Goal: Information Seeking & Learning: Check status

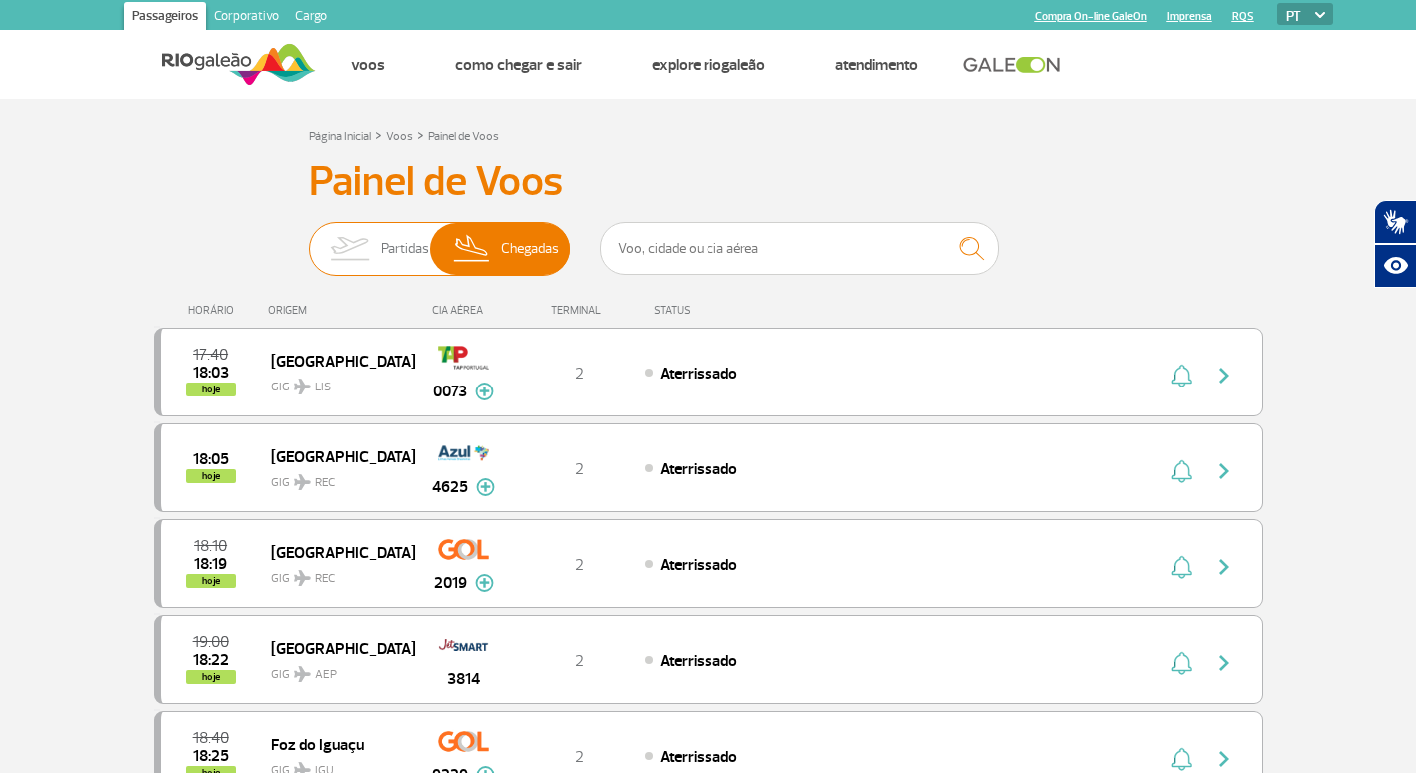
click at [341, 266] on img at bounding box center [349, 249] width 63 height 52
click at [309, 239] on input "Partidas Chegadas" at bounding box center [309, 239] width 0 height 0
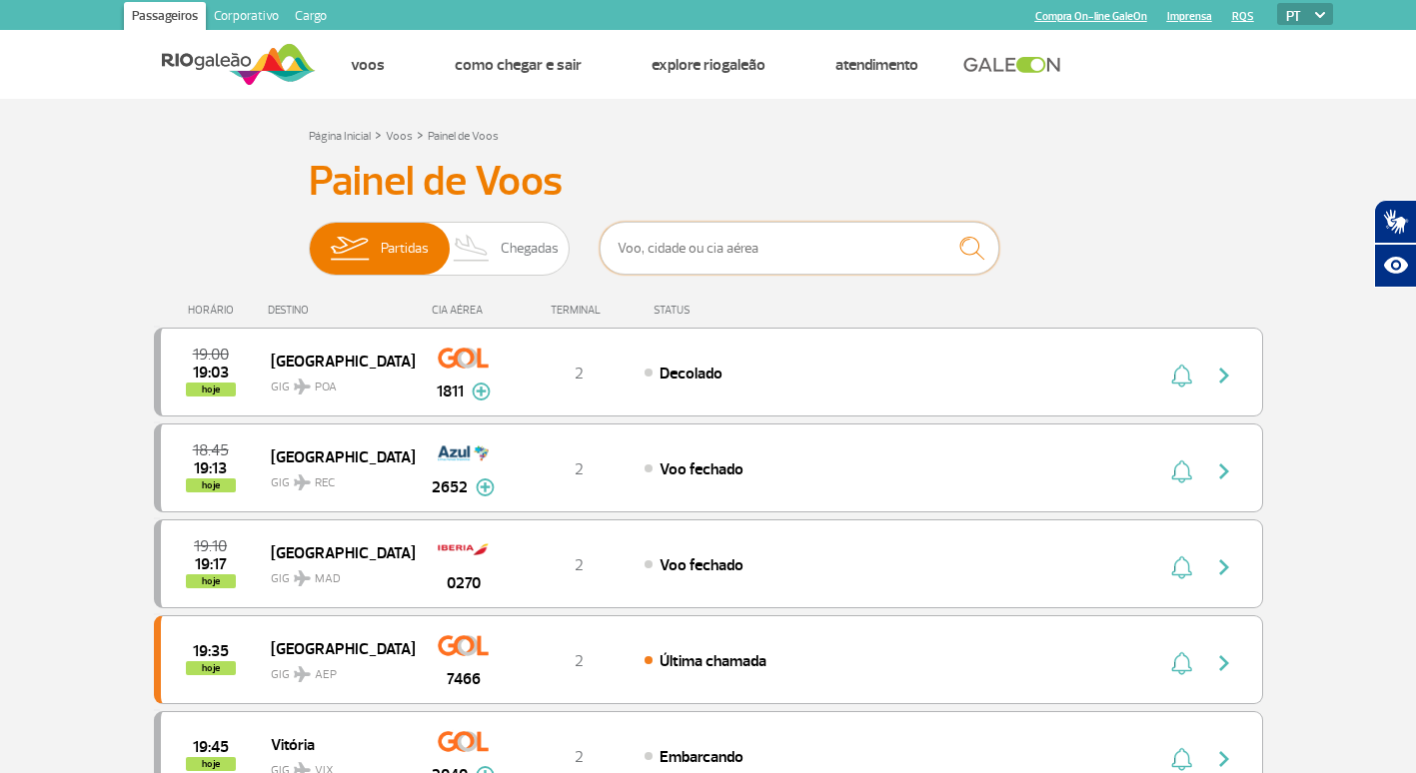
click at [851, 254] on input "text" at bounding box center [799, 248] width 400 height 53
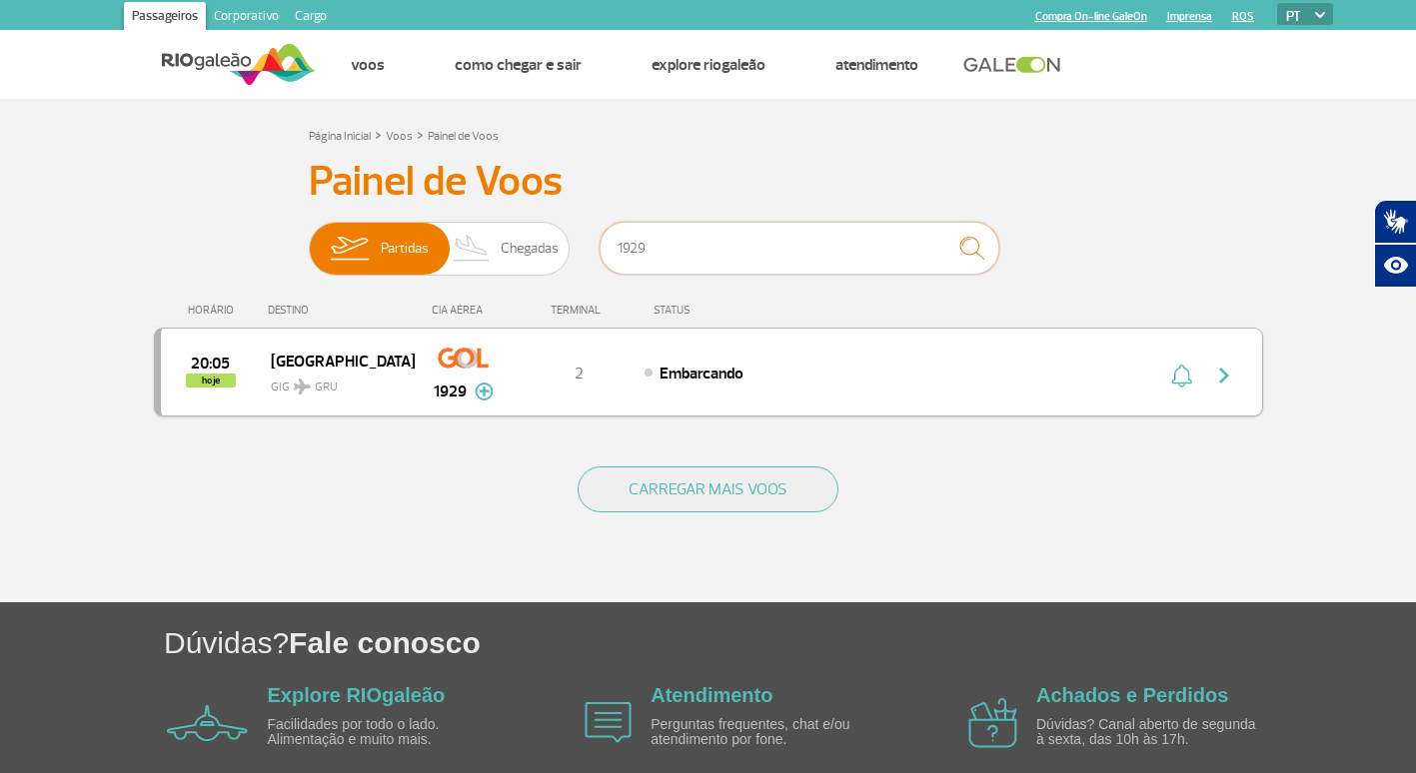
type input "1929"
click at [1226, 385] on img "button" at bounding box center [1224, 376] width 24 height 24
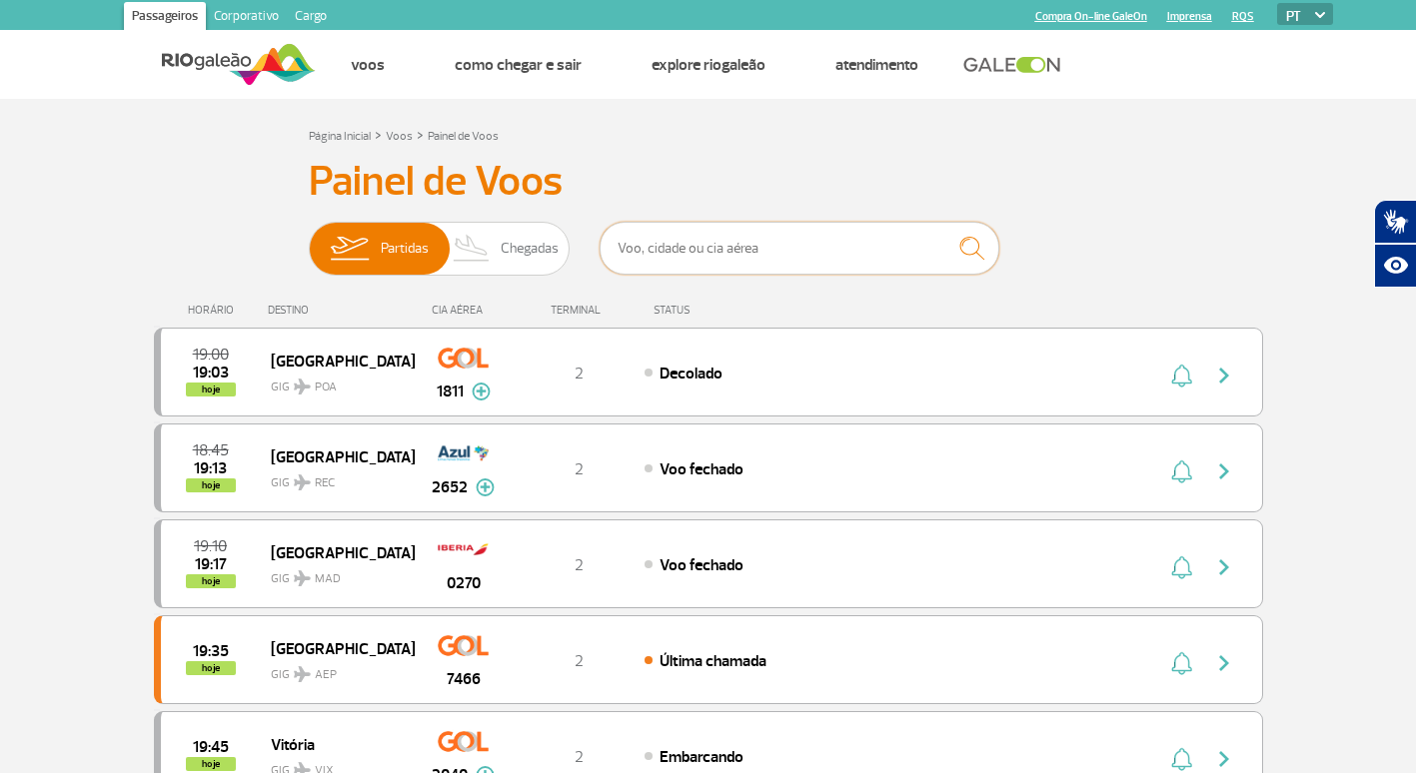
click at [679, 242] on input "text" at bounding box center [799, 248] width 400 height 53
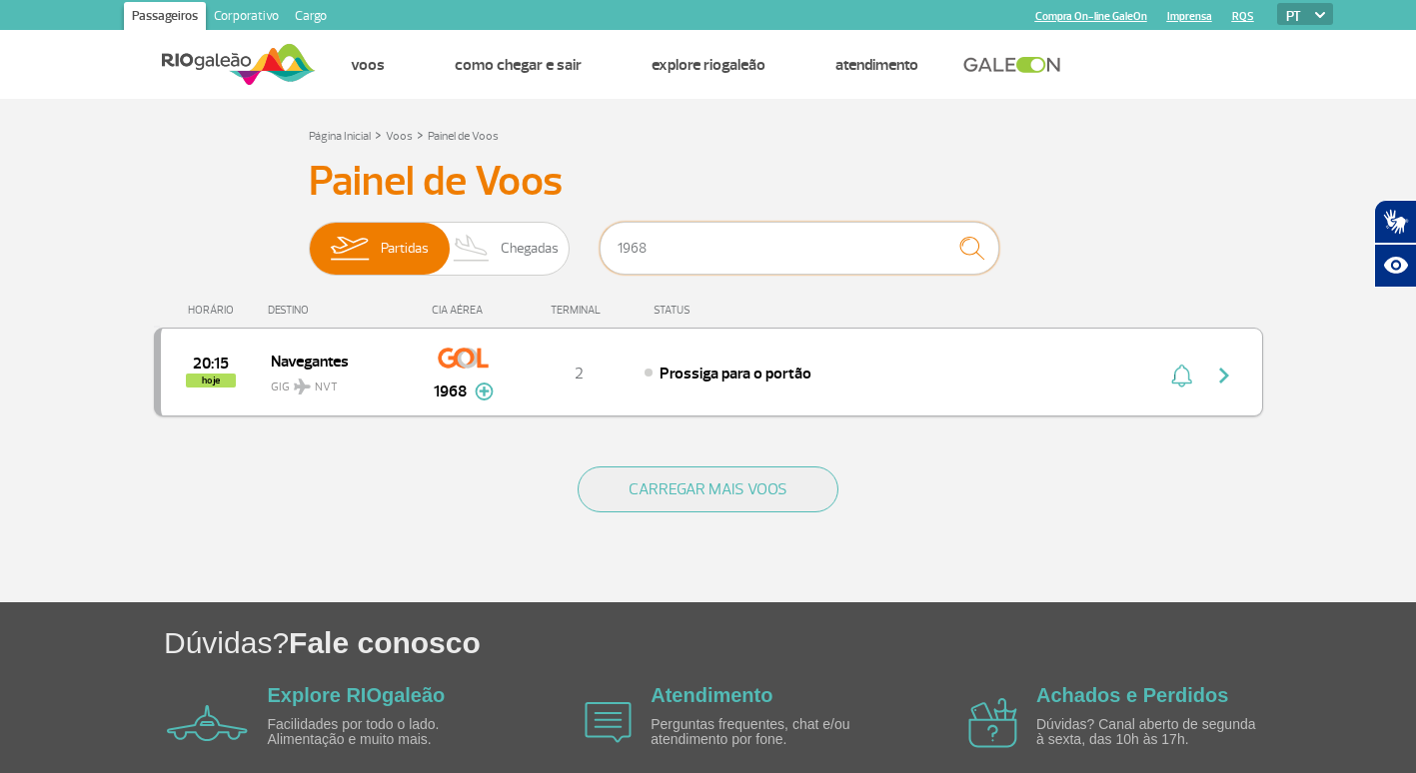
type input "1968"
click at [1237, 366] on button "button" at bounding box center [1229, 373] width 46 height 32
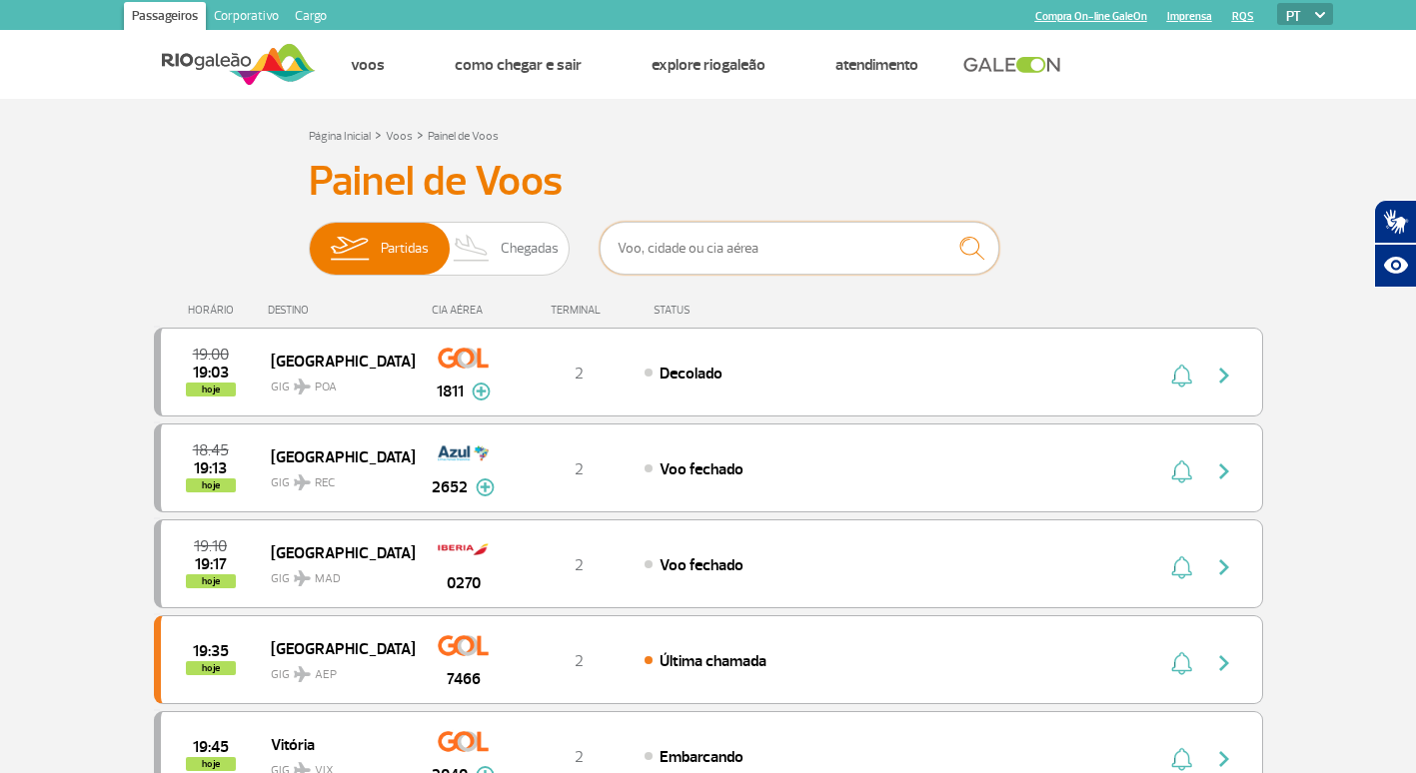
click at [692, 252] on input "text" at bounding box center [799, 248] width 400 height 53
click at [537, 264] on span "Chegadas" at bounding box center [530, 249] width 58 height 52
click at [309, 239] on input "Partidas Chegadas" at bounding box center [309, 239] width 0 height 0
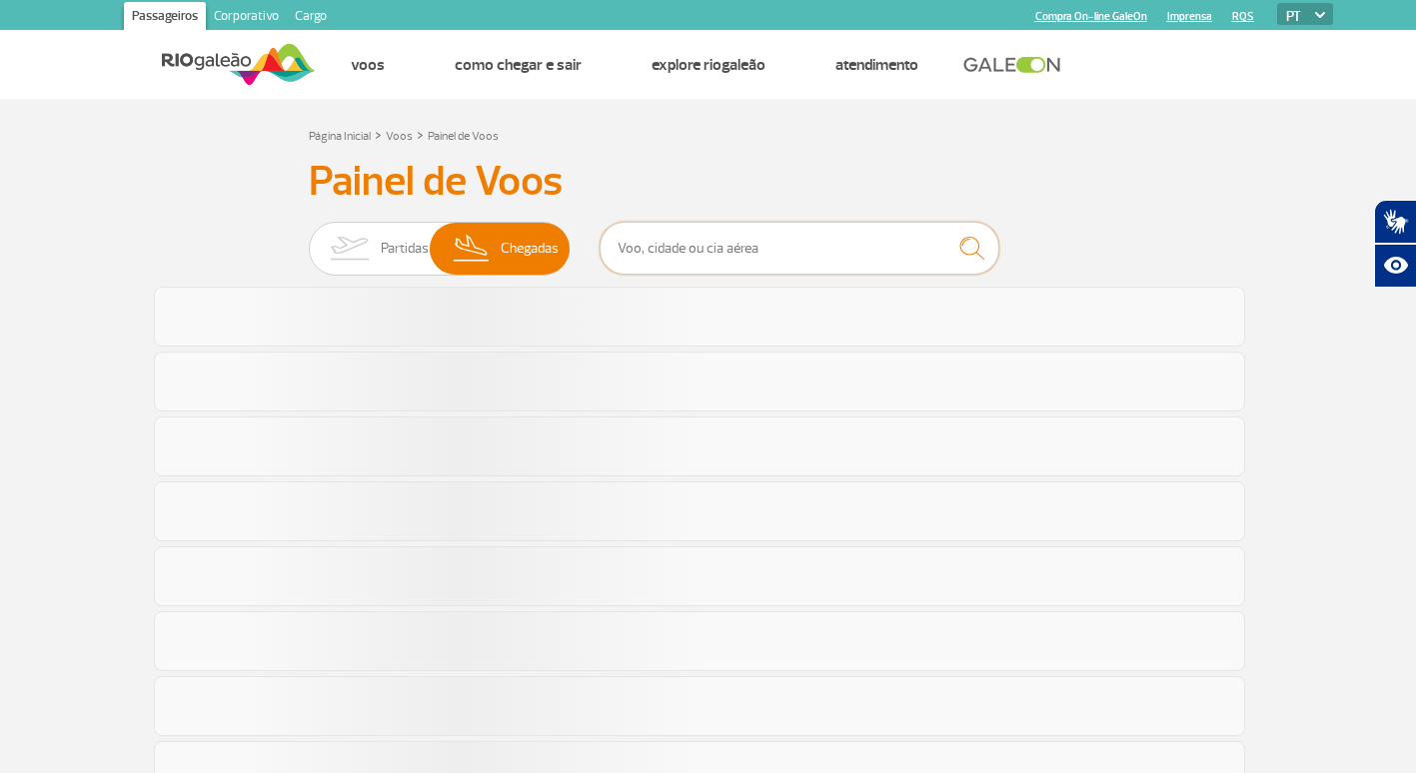
click at [622, 260] on input "text" at bounding box center [799, 248] width 400 height 53
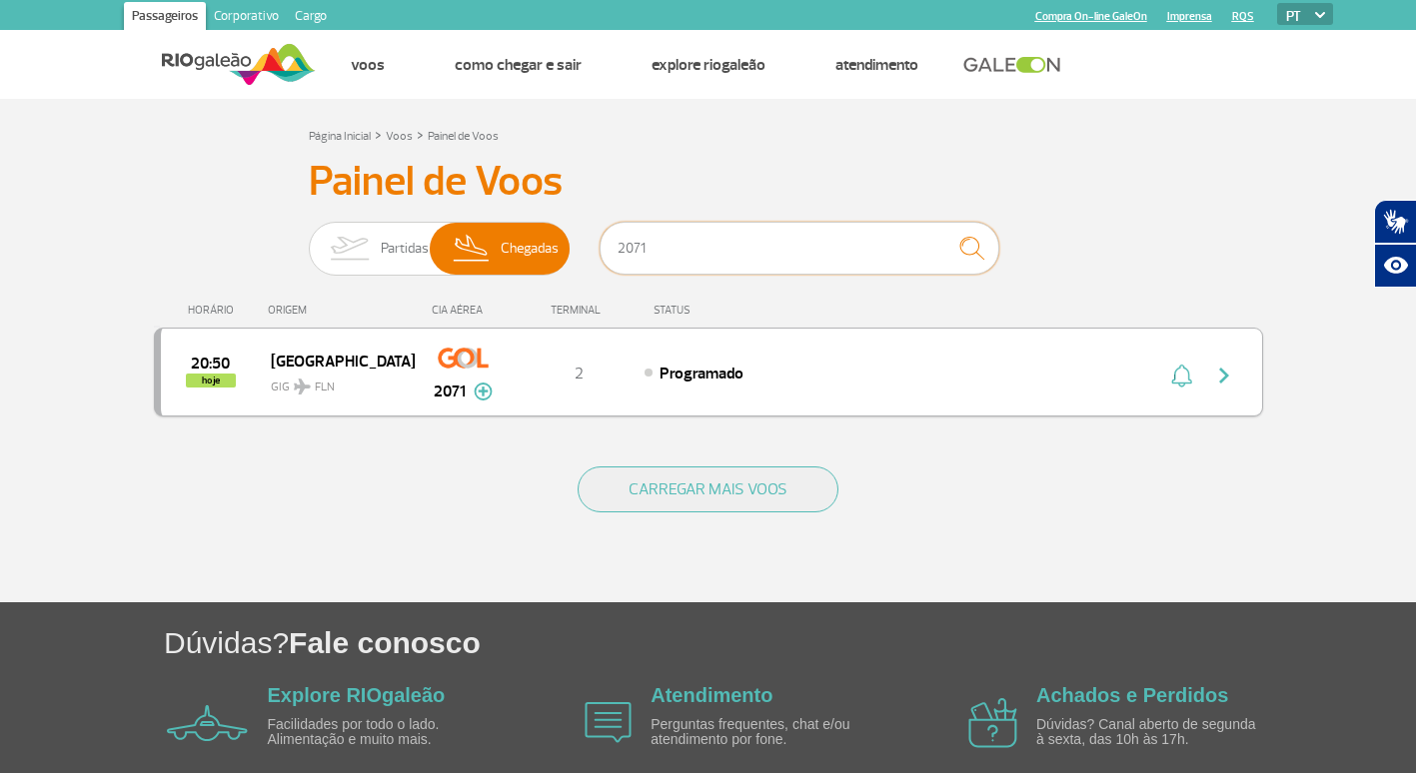
type input "2071"
click at [1226, 370] on img "button" at bounding box center [1224, 376] width 24 height 24
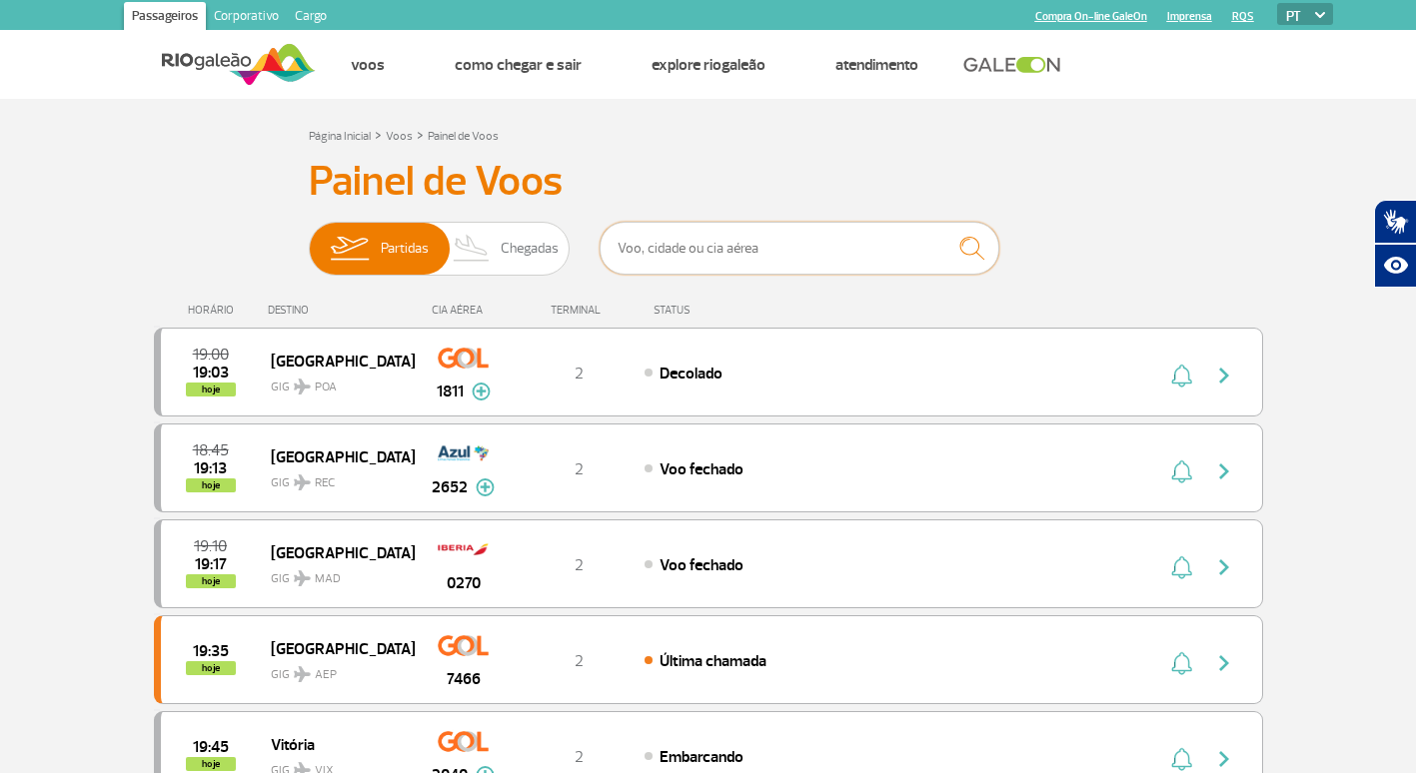
click at [824, 249] on input "text" at bounding box center [799, 248] width 400 height 53
click at [689, 252] on input "text" at bounding box center [799, 248] width 400 height 53
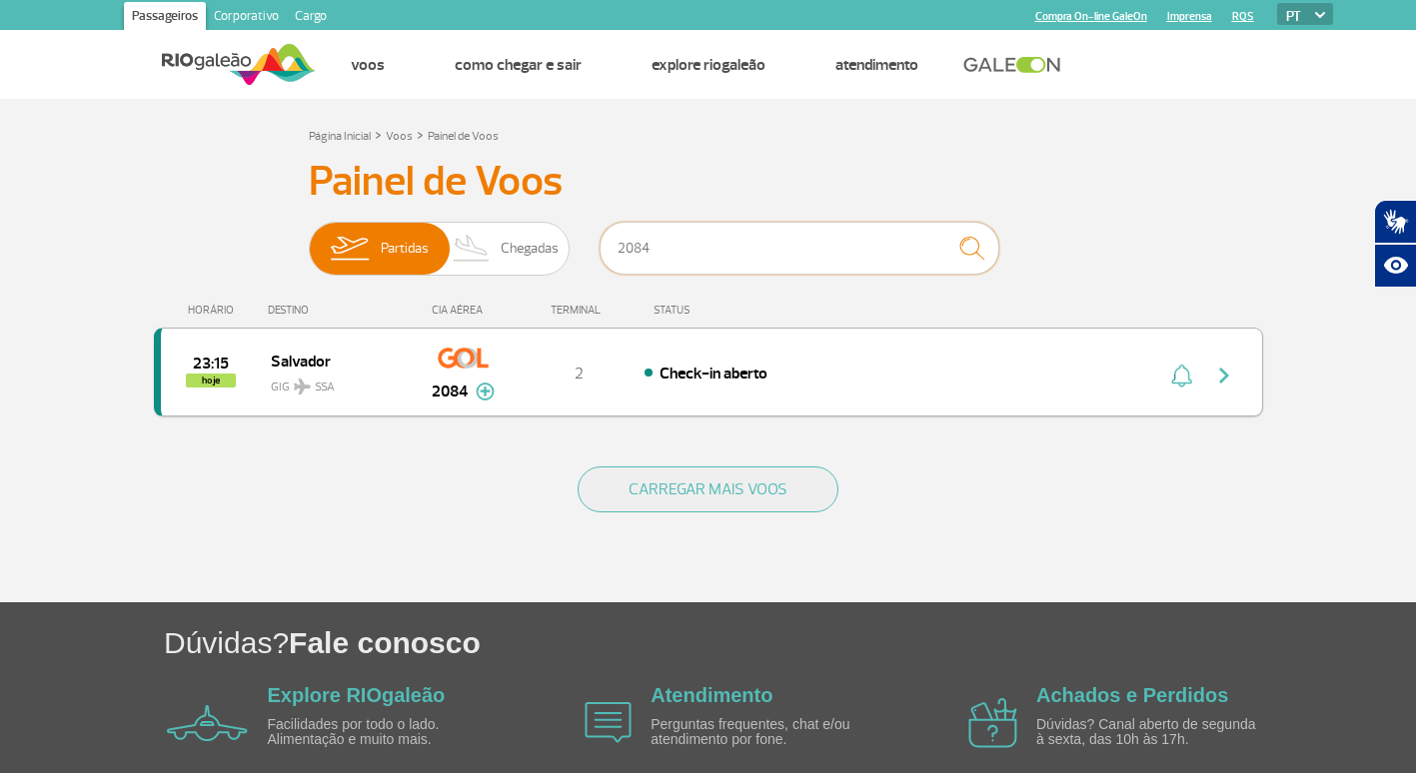
type input "2084"
click at [1225, 371] on img "button" at bounding box center [1224, 376] width 24 height 24
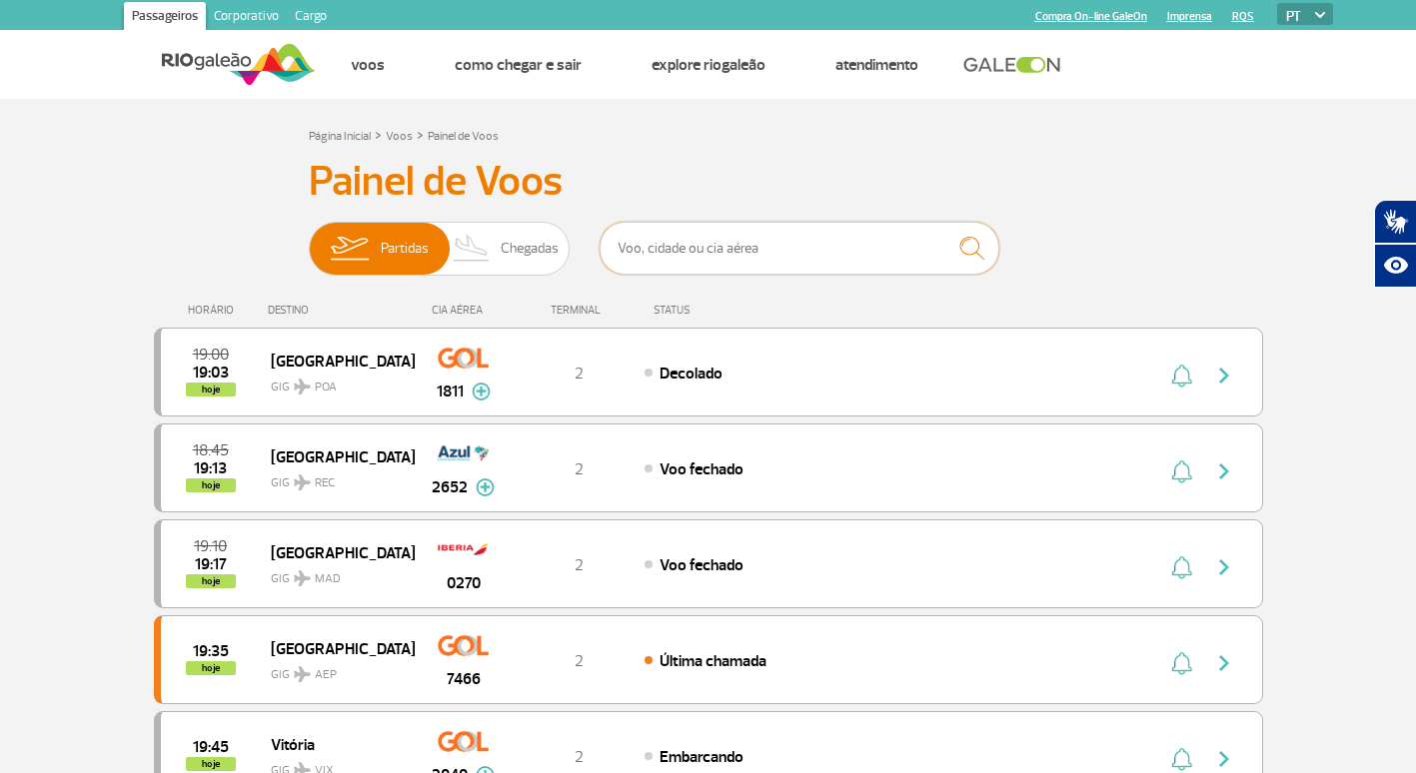
click at [673, 250] on input "text" at bounding box center [799, 248] width 400 height 53
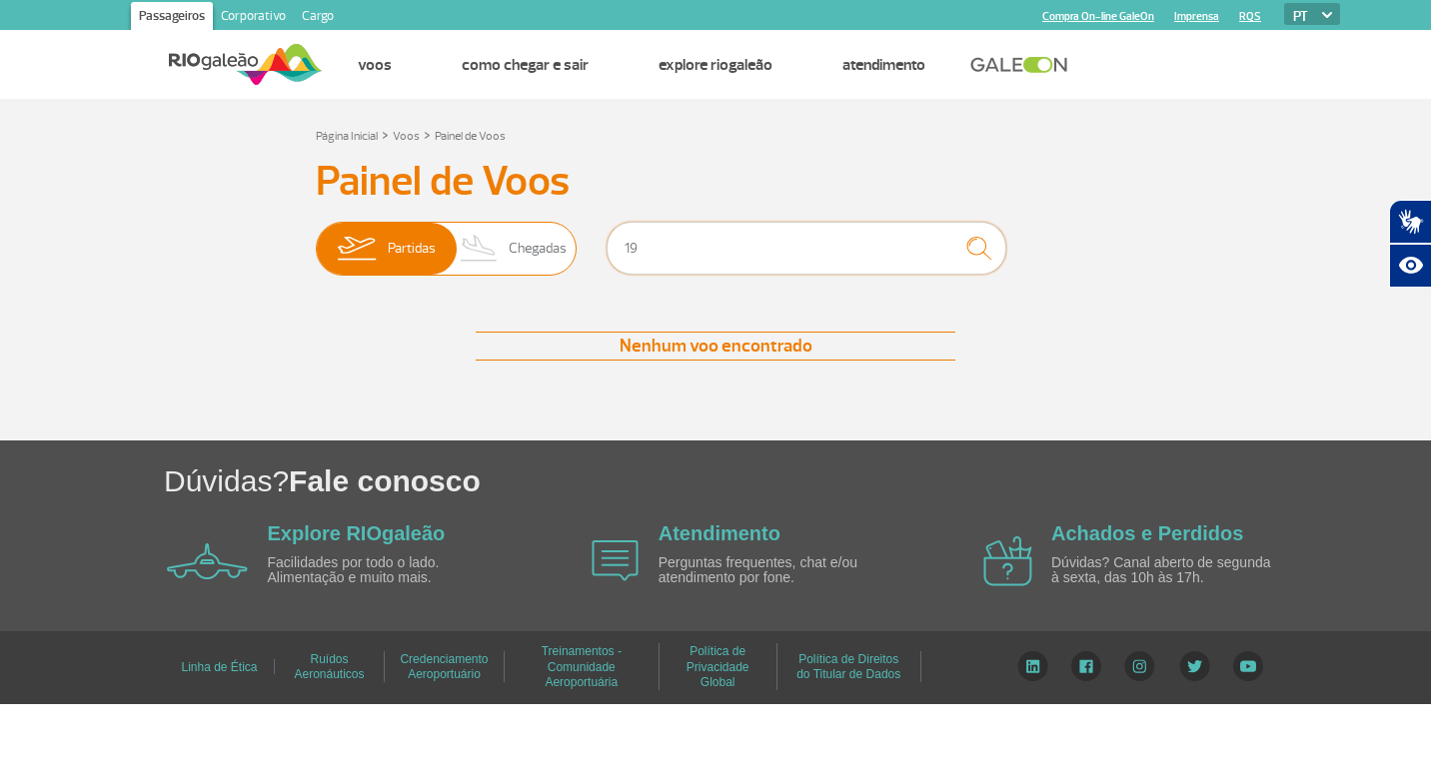
type input "1"
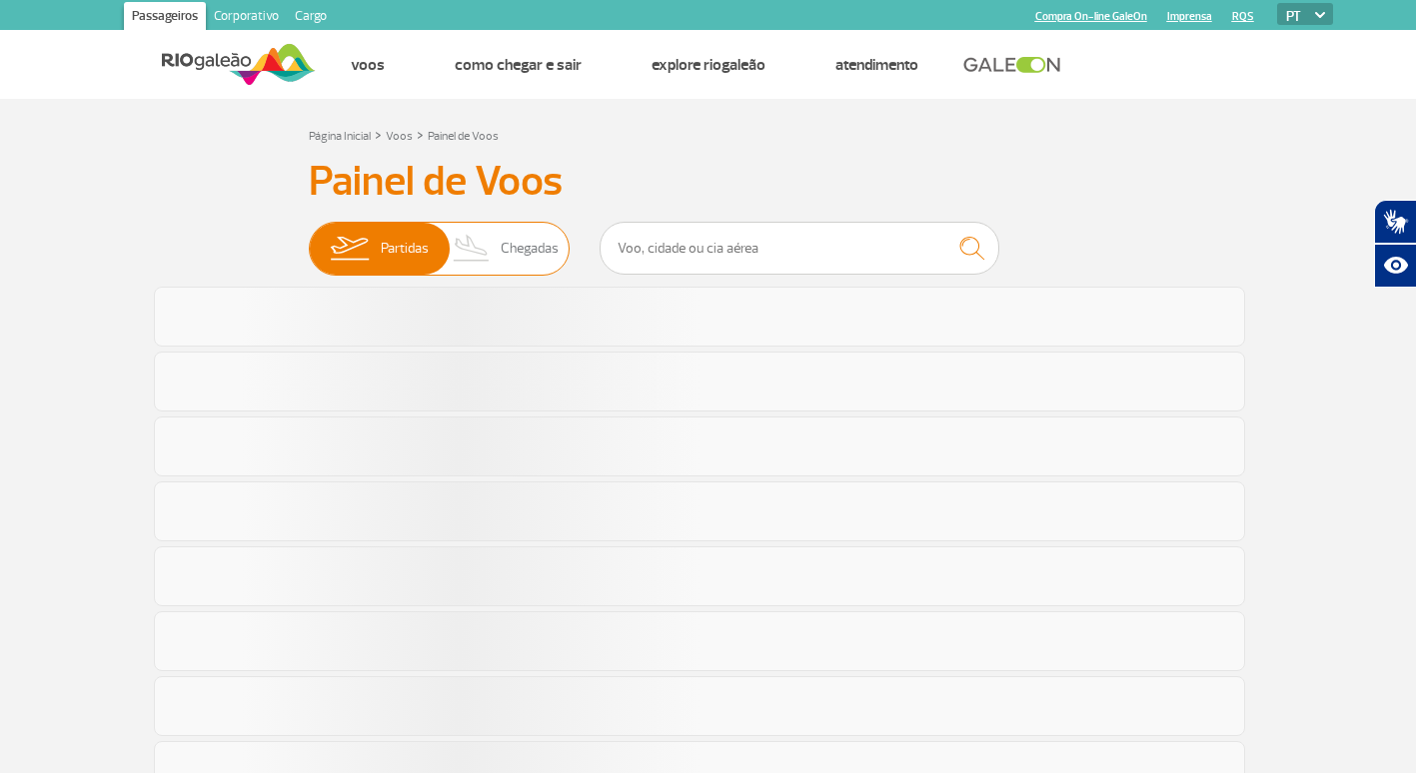
click at [541, 271] on span "Chegadas" at bounding box center [530, 249] width 58 height 52
click at [309, 239] on input "Partidas Chegadas" at bounding box center [309, 239] width 0 height 0
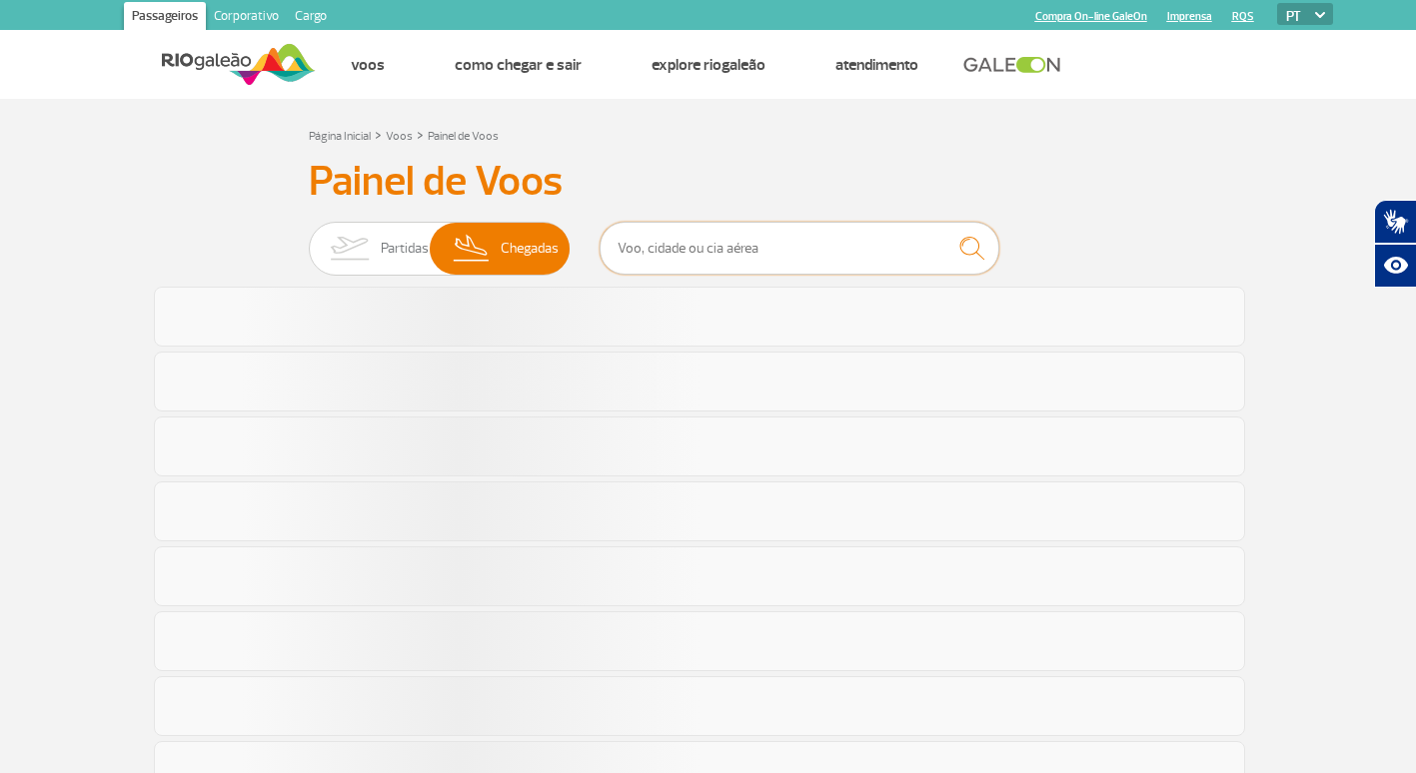
click at [637, 246] on input "text" at bounding box center [799, 248] width 400 height 53
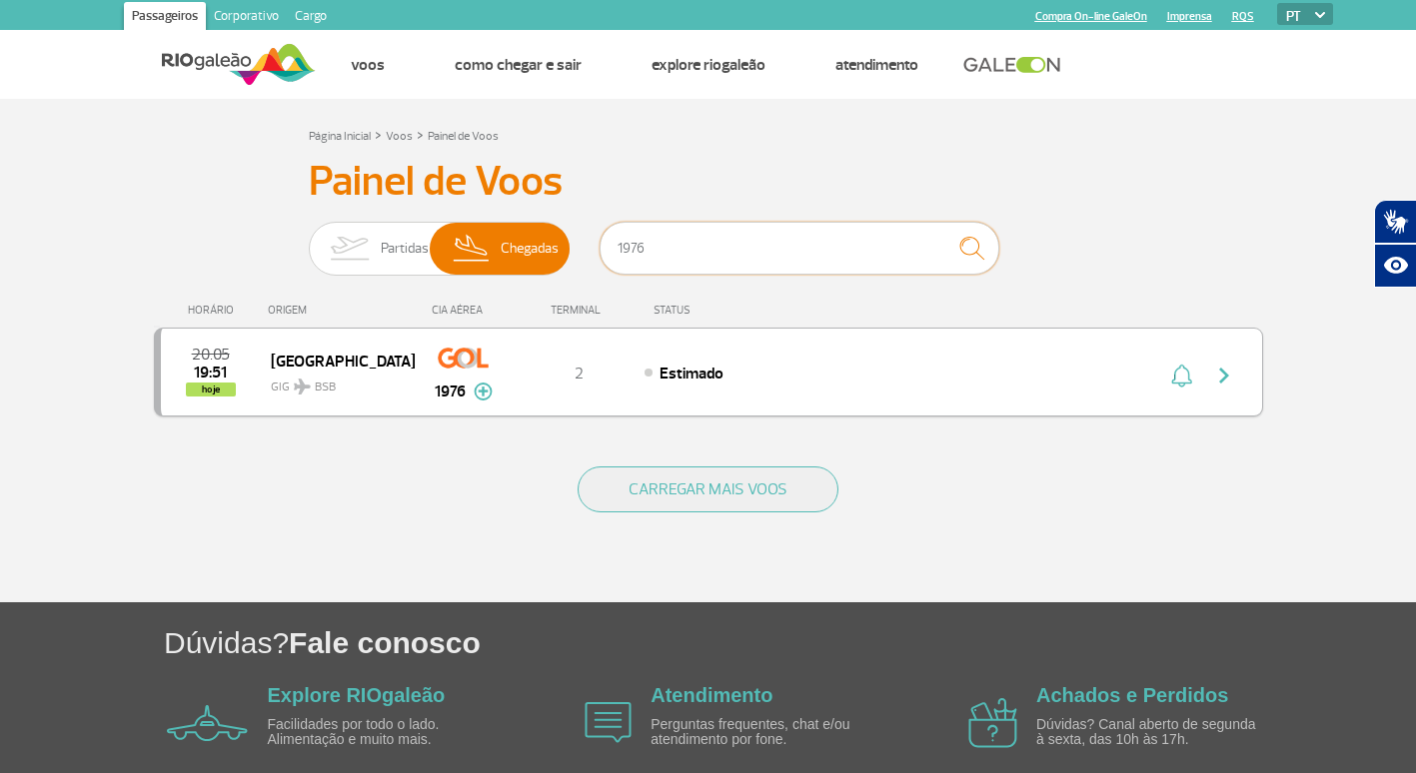
type input "1976"
click at [1247, 374] on button "button" at bounding box center [1229, 373] width 46 height 32
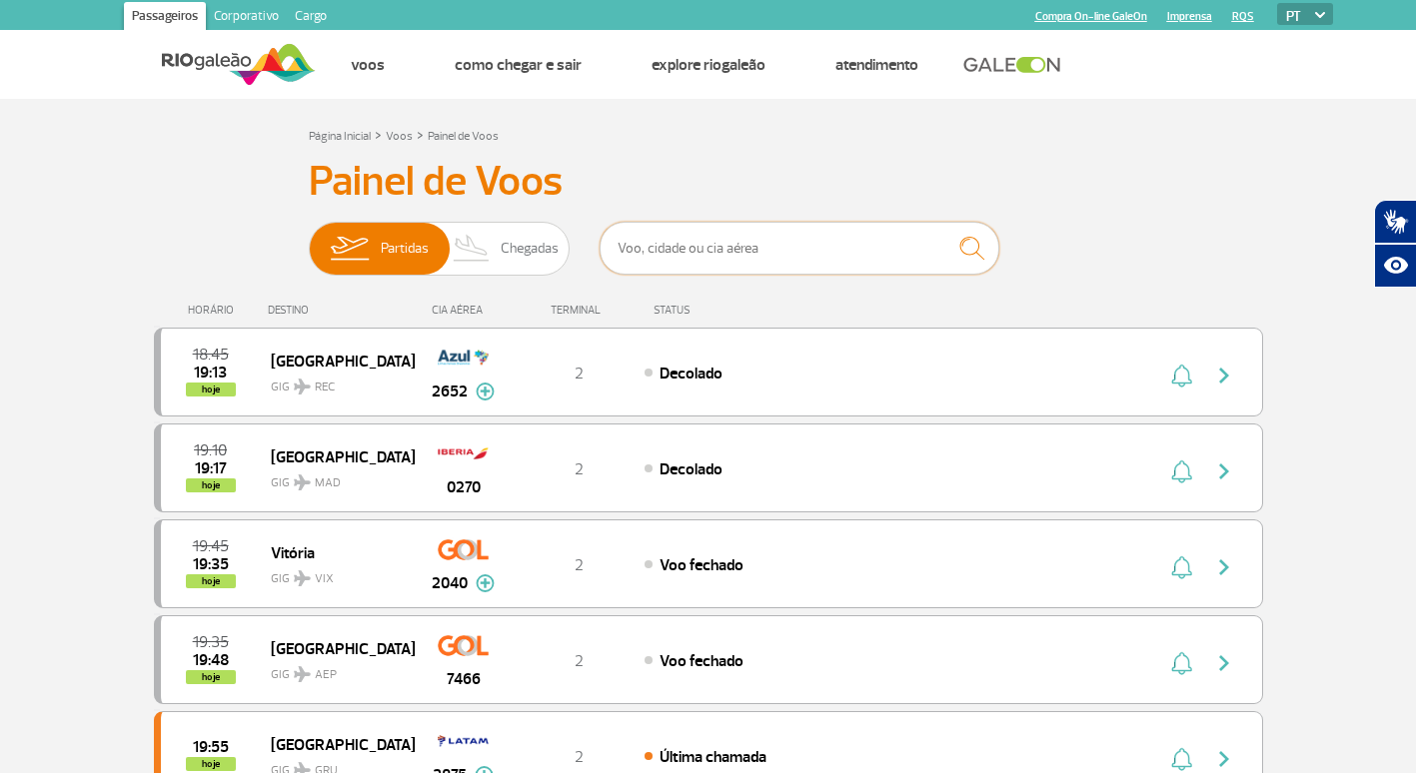
click at [855, 243] on input "text" at bounding box center [799, 248] width 400 height 53
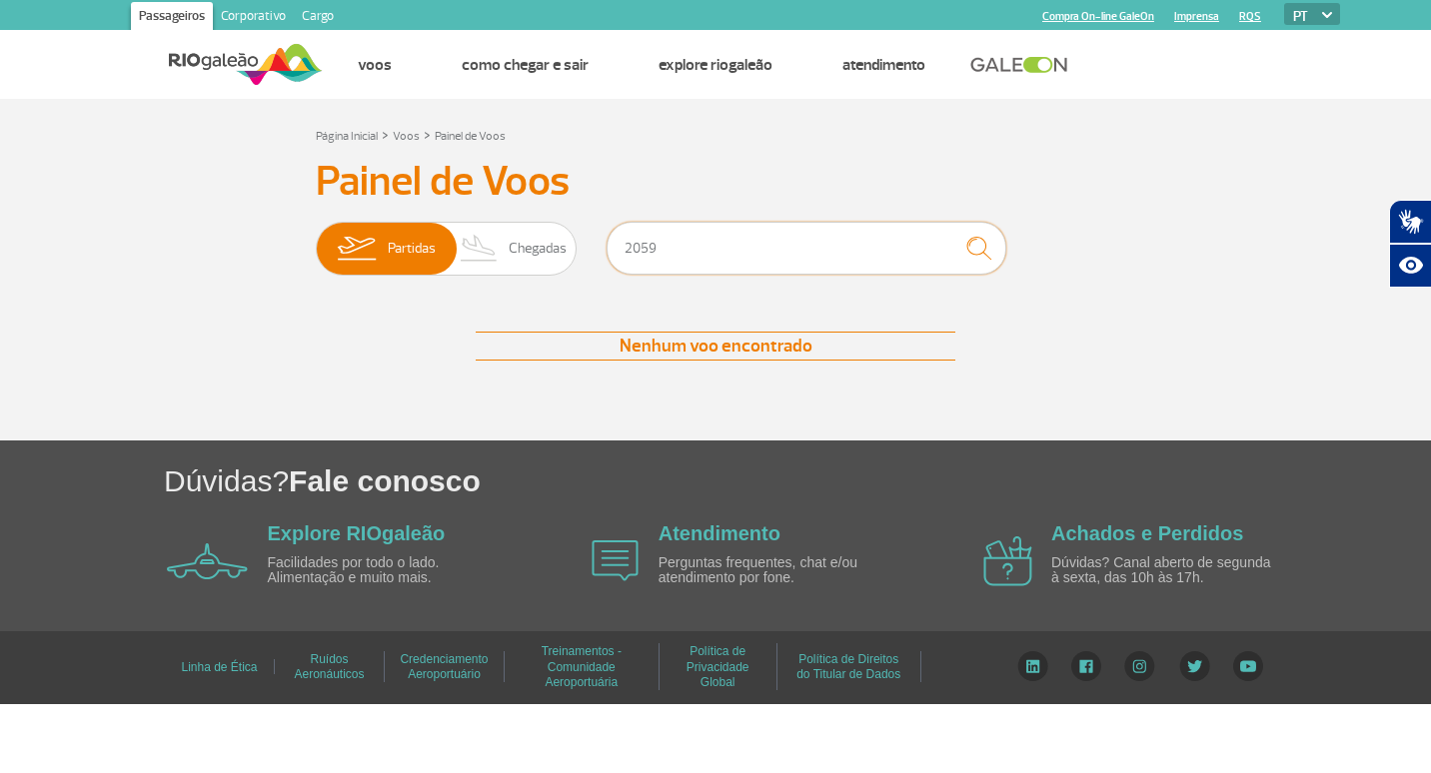
click at [669, 234] on input "2059" at bounding box center [806, 248] width 400 height 53
type input "2"
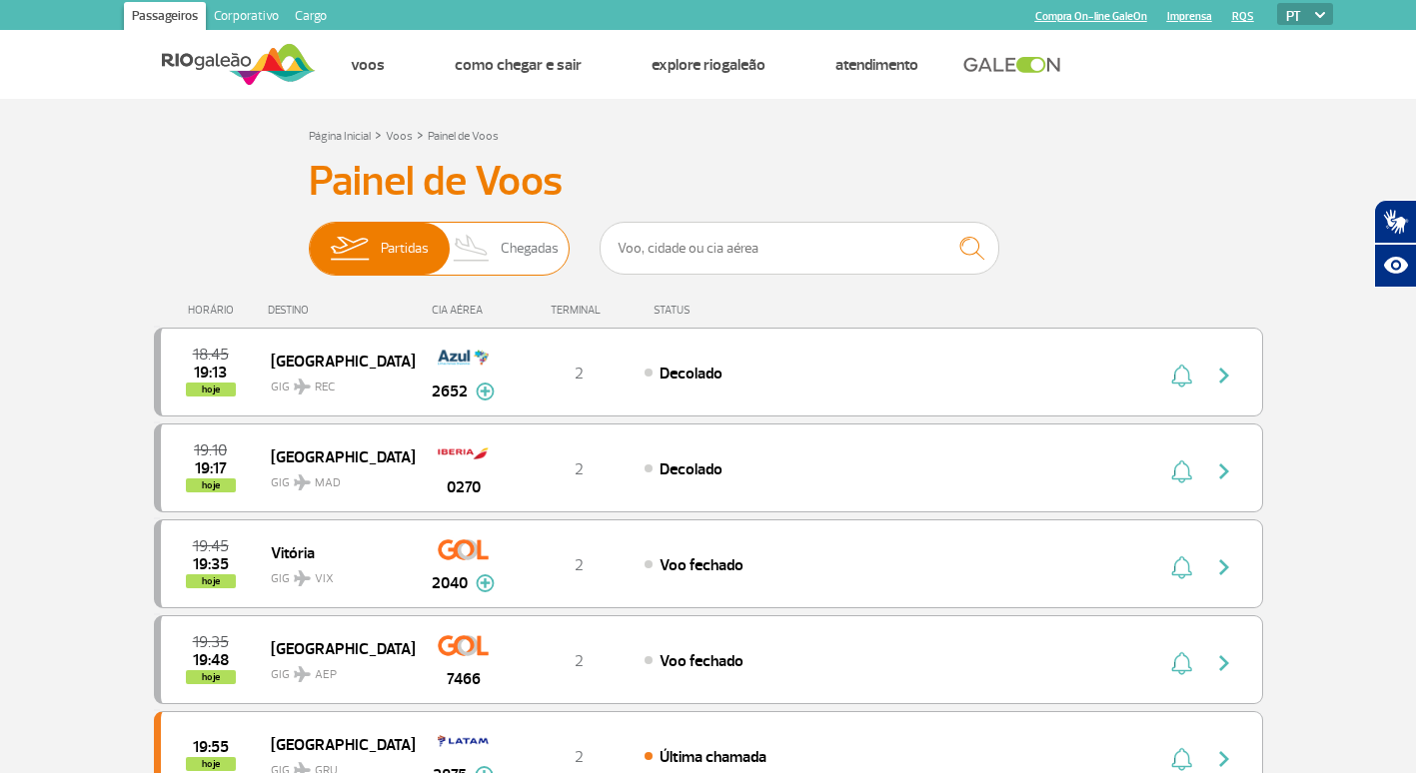
click at [532, 260] on span "Chegadas" at bounding box center [530, 249] width 58 height 52
click at [309, 239] on input "Partidas Chegadas" at bounding box center [309, 239] width 0 height 0
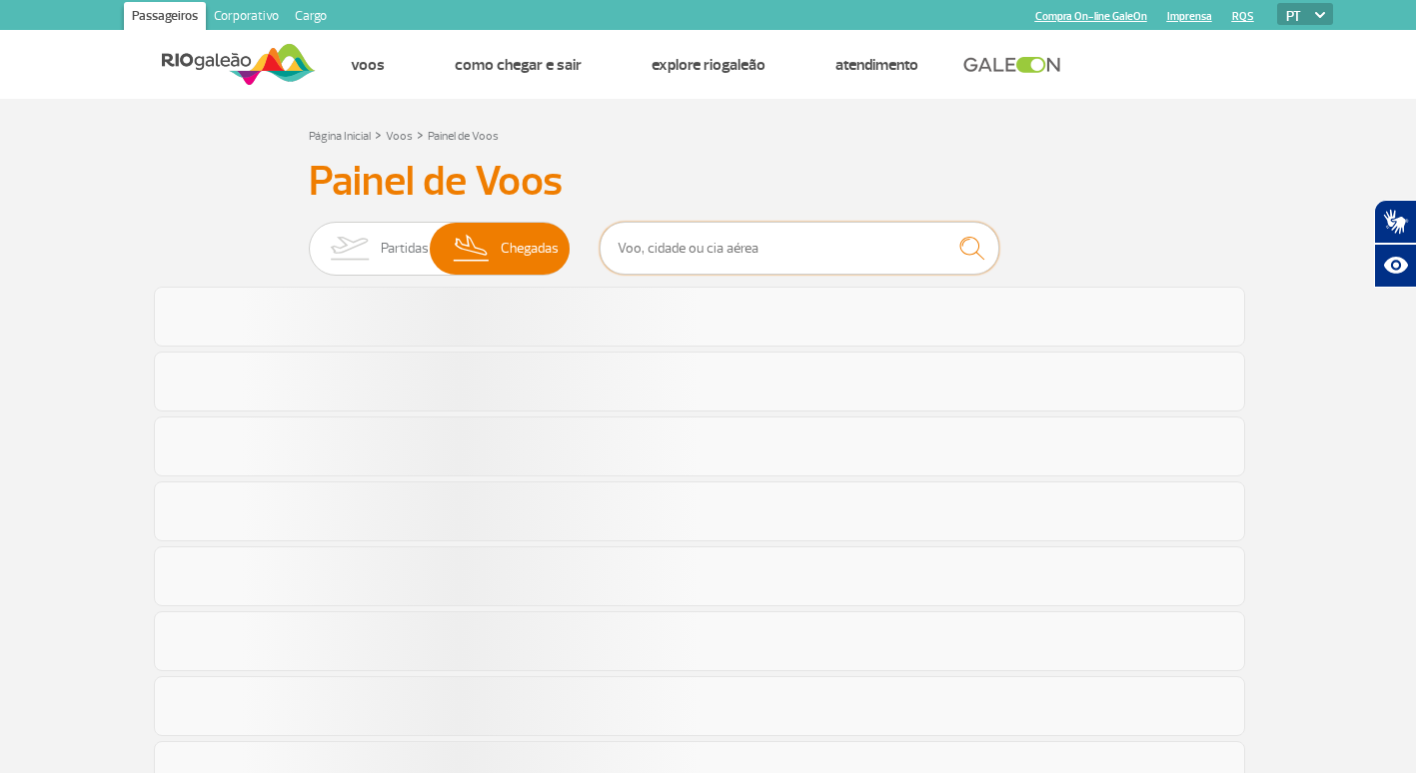
click at [659, 251] on input "text" at bounding box center [799, 248] width 400 height 53
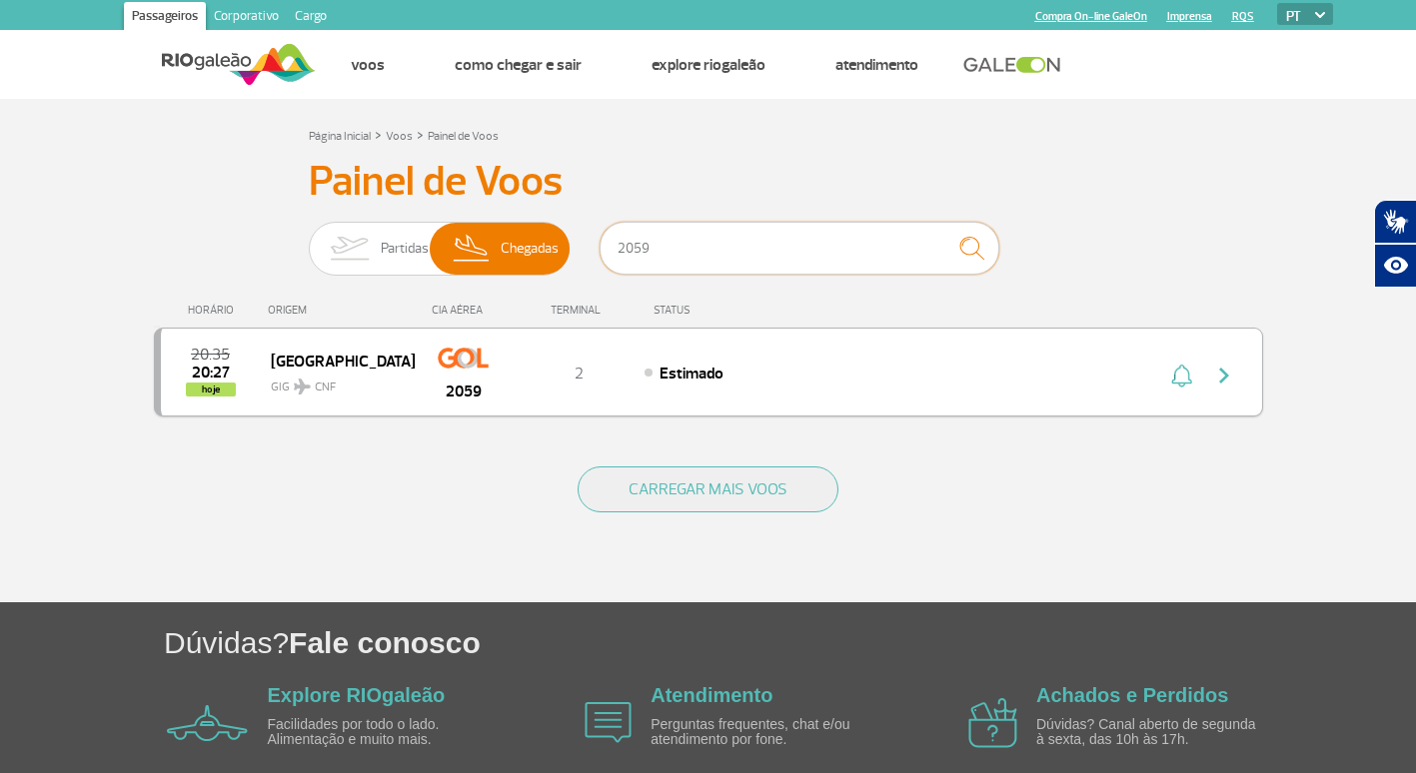
type input "2059"
click at [1231, 373] on img "button" at bounding box center [1224, 376] width 24 height 24
